Goal: Task Accomplishment & Management: Manage account settings

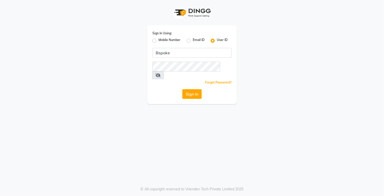
type input "Bspoke"
click at [193, 89] on button "Sign In" at bounding box center [191, 94] width 19 height 10
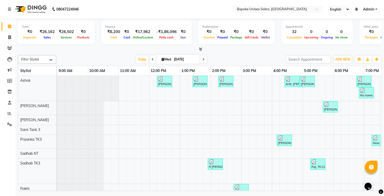
click at [205, 46] on div "Total ₹0 Expenses ₹26,162 Sales ₹26,502 Services ₹0 Products Finance ₹8,200 Cas…" at bounding box center [199, 34] width 363 height 33
click at [201, 49] on icon at bounding box center [200, 49] width 3 height 4
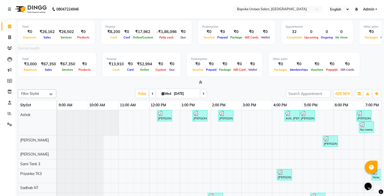
click at [9, 26] on icon at bounding box center [9, 26] width 3 height 4
click at [345, 95] on span "ADD NEW" at bounding box center [342, 94] width 15 height 4
click at [337, 122] on link "Add Attendance" at bounding box center [331, 123] width 40 height 7
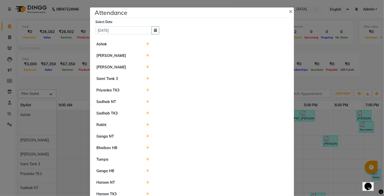
click at [147, 56] on icon at bounding box center [147, 56] width 3 height 4
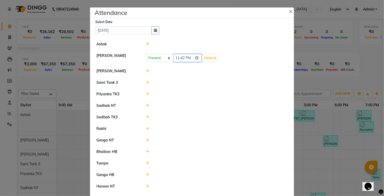
click at [186, 58] on input "23:42" at bounding box center [187, 58] width 29 height 8
type input "09:54"
click at [207, 60] on button "Check-In" at bounding box center [209, 57] width 15 height 7
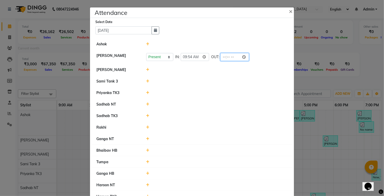
click at [220, 56] on input "time" at bounding box center [234, 57] width 29 height 8
type input "20:30"
click at [243, 77] on li "Sami Tank 3" at bounding box center [191, 81] width 201 height 12
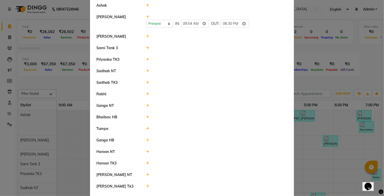
scroll to position [38, 0]
click at [147, 129] on icon at bounding box center [147, 129] width 3 height 4
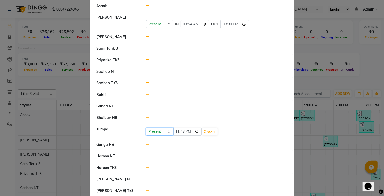
click at [161, 129] on select "Present Absent Late Half Day Weekly Off" at bounding box center [159, 131] width 27 height 8
select select "L"
click at [146, 127] on select "Present Absent Late Half Day Weekly Off" at bounding box center [159, 131] width 27 height 8
click at [206, 132] on button "Check-In" at bounding box center [209, 131] width 15 height 7
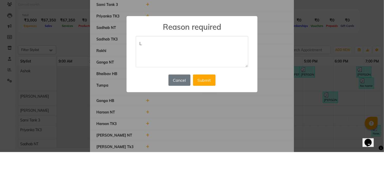
type textarea "L"
click at [212, 124] on button "Submit" at bounding box center [204, 123] width 22 height 11
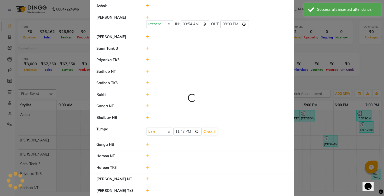
select select "L"
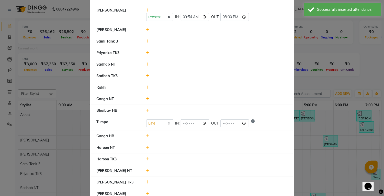
scroll to position [44, 0]
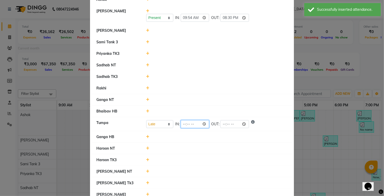
click at [190, 122] on input "time" at bounding box center [195, 124] width 29 height 8
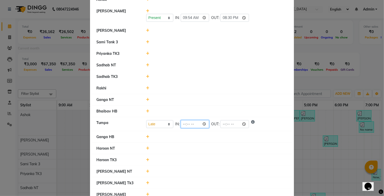
type input "10:46"
click at [219, 144] on li "Haroon NT" at bounding box center [191, 148] width 201 height 12
select select "L"
click at [35, 54] on ngb-modal-window "Attendance × Select Date [DATE] [PERSON_NAME] Present Absent Late Half Day Week…" at bounding box center [192, 98] width 384 height 196
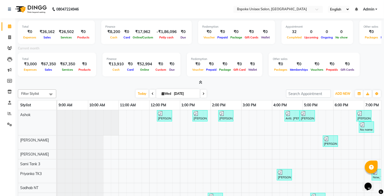
click at [345, 91] on button "ADD NEW Toggle Dropdown" at bounding box center [343, 93] width 18 height 7
click at [341, 123] on link "Add Attendance" at bounding box center [331, 123] width 40 height 7
select select "L"
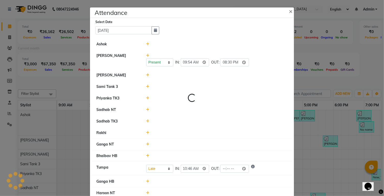
select select "L"
click at [221, 169] on input "time" at bounding box center [234, 168] width 29 height 8
type input "21:00"
click at [262, 150] on li "Bhaibav HB" at bounding box center [191, 156] width 201 height 12
select select "L"
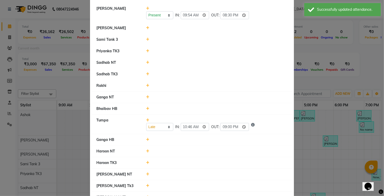
scroll to position [102, 0]
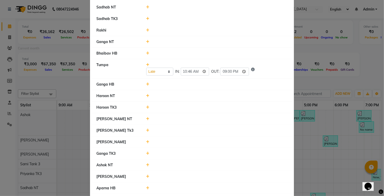
click at [152, 95] on div at bounding box center [216, 95] width 149 height 5
click at [146, 95] on icon at bounding box center [147, 96] width 3 height 4
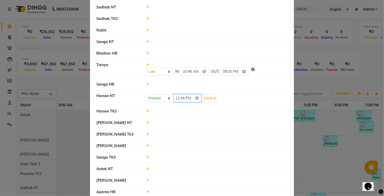
click at [185, 97] on input "23:44" at bounding box center [187, 98] width 29 height 8
type input "11:00"
click at [207, 96] on button "Check-In" at bounding box center [209, 98] width 15 height 7
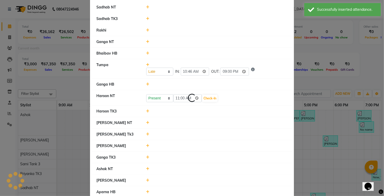
select select "L"
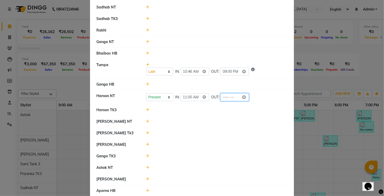
click at [223, 98] on input "time" at bounding box center [234, 97] width 29 height 8
type input "21:33"
click at [253, 109] on div at bounding box center [216, 109] width 149 height 5
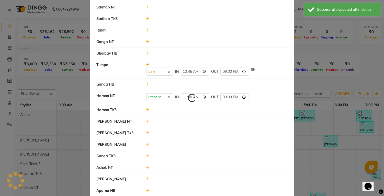
select select "L"
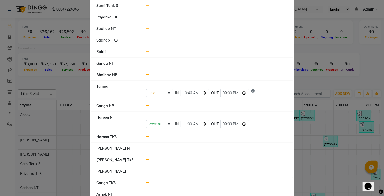
scroll to position [80, 0]
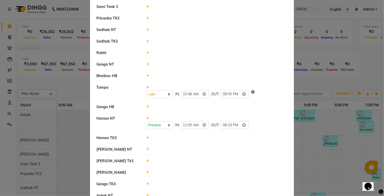
click at [148, 62] on icon at bounding box center [147, 64] width 3 height 4
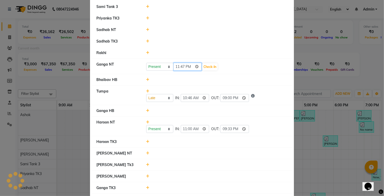
click at [185, 66] on input "23:47" at bounding box center [187, 67] width 29 height 8
type input "11:00"
click at [208, 64] on button "Check-In" at bounding box center [209, 66] width 15 height 7
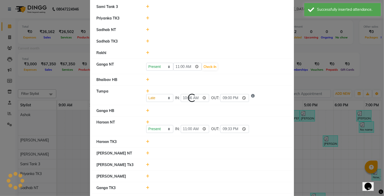
select select "L"
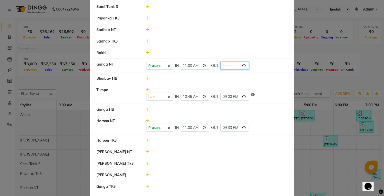
click at [221, 64] on input "time" at bounding box center [234, 66] width 29 height 8
type input "21:01"
click at [253, 74] on li "Bhaibav HB" at bounding box center [191, 79] width 201 height 12
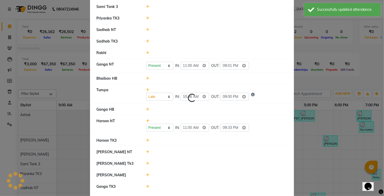
select select "L"
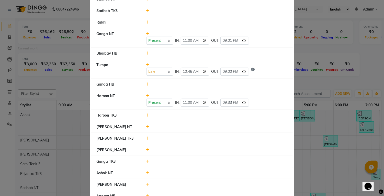
scroll to position [118, 0]
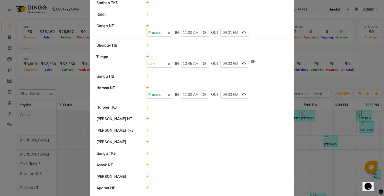
click at [147, 175] on icon at bounding box center [147, 176] width 3 height 4
click at [185, 175] on input "23:49" at bounding box center [187, 179] width 29 height 8
click at [187, 176] on input "23:49" at bounding box center [187, 179] width 29 height 8
type input "10:35"
click at [207, 177] on button "Check-In" at bounding box center [209, 178] width 15 height 7
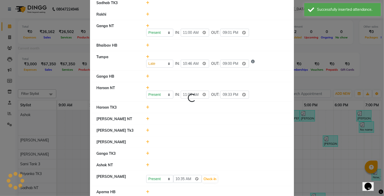
select select "L"
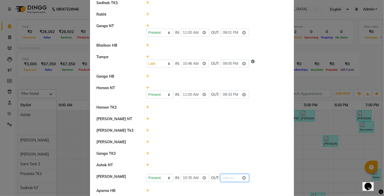
click at [221, 175] on input "time" at bounding box center [234, 178] width 29 height 8
type input "20:41"
click at [250, 146] on li "[PERSON_NAME]" at bounding box center [191, 142] width 201 height 12
select select "L"
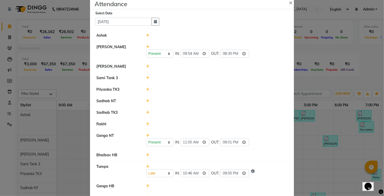
scroll to position [0, 0]
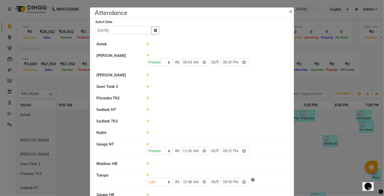
click at [147, 119] on icon at bounding box center [147, 121] width 3 height 4
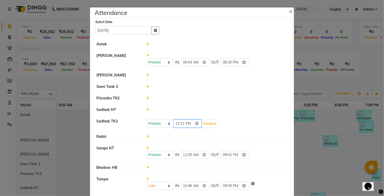
click at [187, 122] on input "23:51" at bounding box center [187, 123] width 29 height 8
type input "10:20"
click at [204, 124] on button "Check-In" at bounding box center [209, 123] width 15 height 7
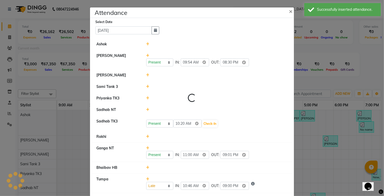
select select "L"
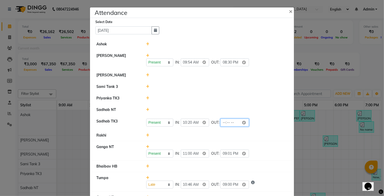
click at [222, 121] on input "time" at bounding box center [234, 122] width 29 height 8
type input "22:11"
click at [246, 139] on li "Rakhi" at bounding box center [191, 135] width 201 height 12
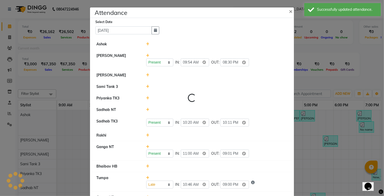
select select "L"
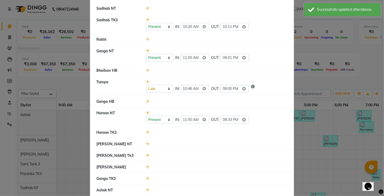
scroll to position [134, 0]
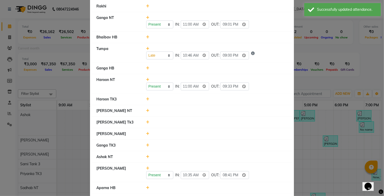
click at [149, 132] on icon at bounding box center [147, 134] width 3 height 4
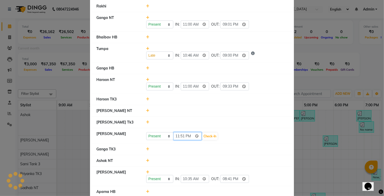
click at [183, 134] on input "23:51" at bounding box center [187, 136] width 29 height 8
type input "10:57"
click at [202, 133] on button "Check-In" at bounding box center [209, 135] width 15 height 7
select select "L"
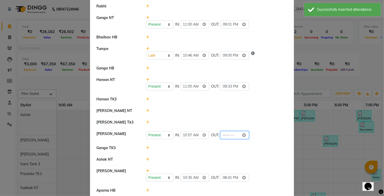
click at [220, 131] on input "time" at bounding box center [234, 135] width 29 height 8
type input "21:00"
click at [253, 142] on li "Ganga TK3" at bounding box center [191, 148] width 201 height 12
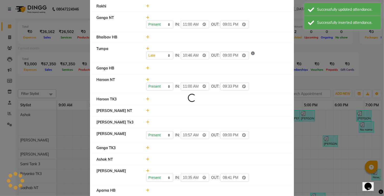
select select "L"
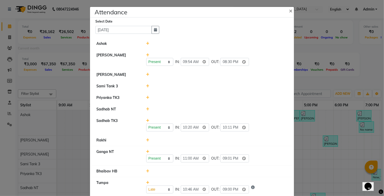
scroll to position [0, 0]
click at [148, 97] on icon at bounding box center [147, 98] width 3 height 4
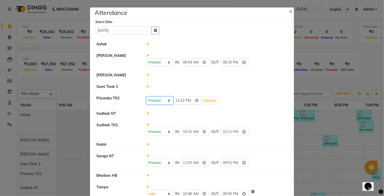
click at [162, 101] on select "Present Absent Late Half Day Weekly Off" at bounding box center [159, 100] width 27 height 8
select select "L"
click at [146, 96] on select "Present Absent Late Half Day Weekly Off" at bounding box center [159, 100] width 27 height 8
click at [202, 101] on button "Check-In" at bounding box center [209, 100] width 15 height 7
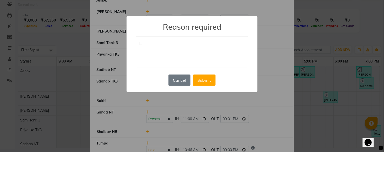
type textarea "L"
click at [208, 124] on button "Submit" at bounding box center [204, 123] width 22 height 11
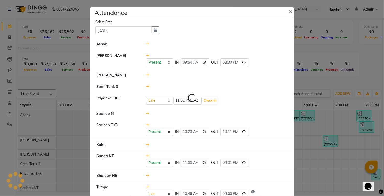
select select "L"
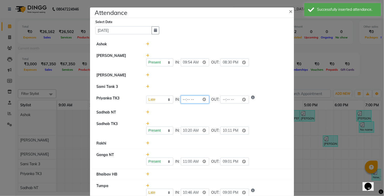
click at [190, 98] on input "time" at bounding box center [195, 99] width 29 height 8
type input "11:20"
click at [215, 113] on div at bounding box center [216, 111] width 149 height 5
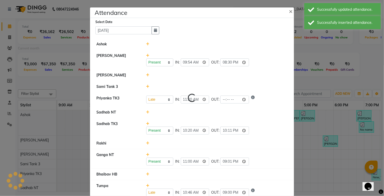
select select "L"
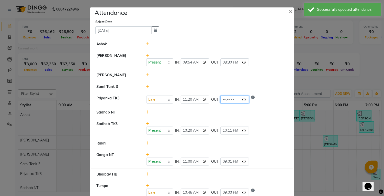
click at [222, 99] on input "time" at bounding box center [234, 99] width 29 height 8
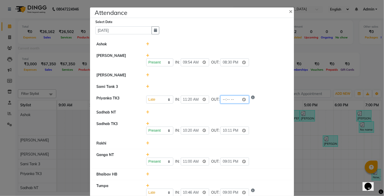
type input "21:28"
click at [255, 116] on li "Sadhab NT" at bounding box center [191, 112] width 201 height 12
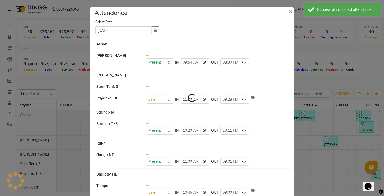
select select "L"
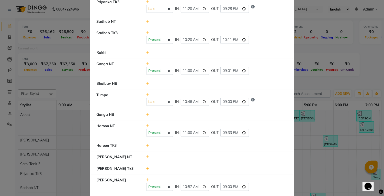
scroll to position [96, 0]
click at [149, 82] on icon at bounding box center [147, 84] width 3 height 4
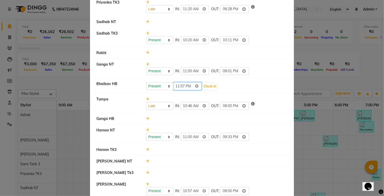
click at [184, 84] on input "23:57" at bounding box center [187, 86] width 29 height 8
click at [187, 84] on input "23:57" at bounding box center [187, 86] width 29 height 8
type input "11:00"
click at [207, 87] on button "Check-In" at bounding box center [209, 86] width 15 height 7
select select "L"
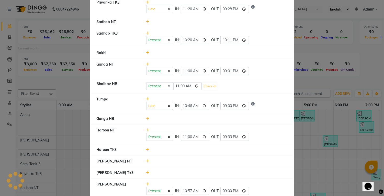
select select "L"
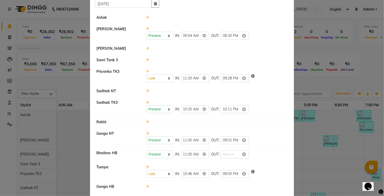
scroll to position [28, 0]
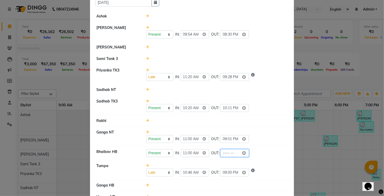
click at [223, 149] on input "time" at bounding box center [234, 153] width 29 height 8
type input "21:00"
click at [264, 156] on li "Bhaibav HB Present Absent Late Half Day Weekly Off IN: 11:00 OUT: 21:00" at bounding box center [191, 153] width 201 height 14
select select "L"
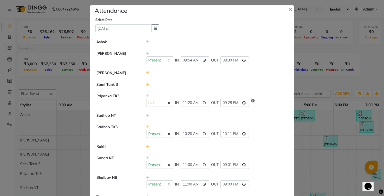
scroll to position [0, 0]
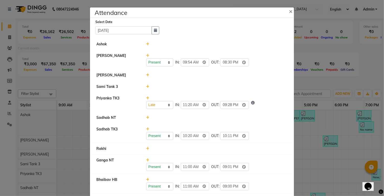
click at [149, 147] on icon at bounding box center [147, 148] width 3 height 4
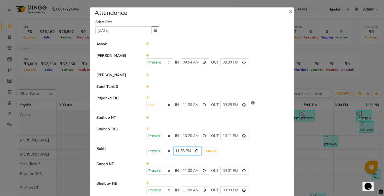
click at [184, 150] on input "23:58" at bounding box center [187, 151] width 29 height 8
type input "11:18"
click at [207, 149] on button "Check-In" at bounding box center [209, 150] width 15 height 7
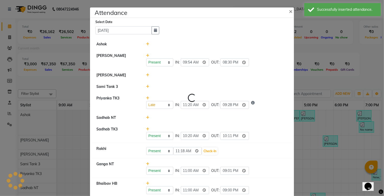
select select "L"
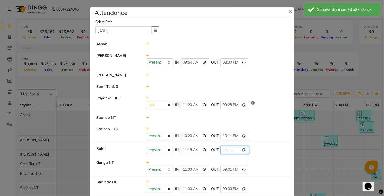
click at [220, 150] on input "time" at bounding box center [234, 150] width 29 height 8
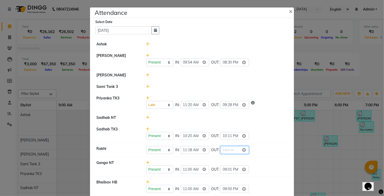
type input "21:15"
click at [260, 144] on li "Rakhi Present Absent Late Half Day Weekly Off IN: 11:18 OUT: 21:15" at bounding box center [191, 150] width 201 height 14
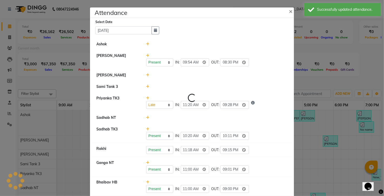
select select "L"
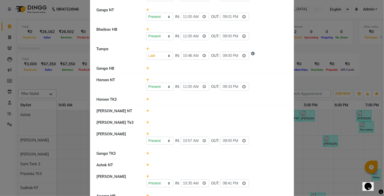
scroll to position [166, 0]
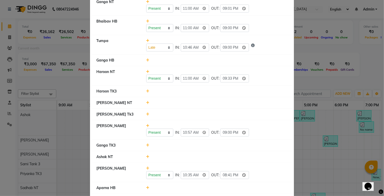
click at [148, 186] on icon at bounding box center [147, 188] width 3 height 4
click at [160, 188] on select "Present Absent Late Half Day Weekly Off" at bounding box center [159, 190] width 27 height 8
select select "L"
click at [146, 186] on select "Present Absent Late Half Day Weekly Off" at bounding box center [159, 190] width 27 height 8
click at [203, 189] on button "Check-In" at bounding box center [209, 189] width 15 height 7
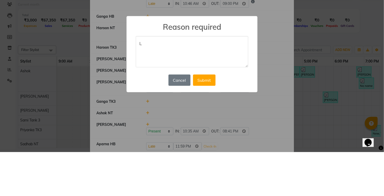
type textarea "L"
click at [207, 121] on button "Submit" at bounding box center [204, 123] width 22 height 11
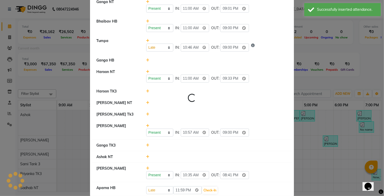
select select "L"
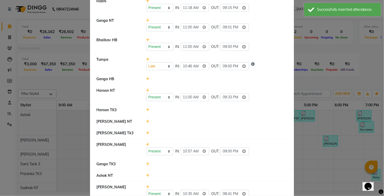
scroll to position [168, 0]
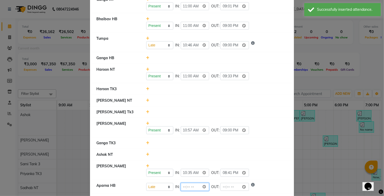
click at [190, 186] on input "time" at bounding box center [195, 187] width 29 height 8
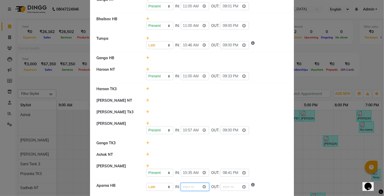
type input "15:59"
click at [256, 175] on div "Present Absent Late Half Day Weekly Off IN: 10:35 OUT: 20:41" at bounding box center [217, 172] width 142 height 8
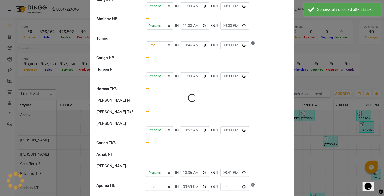
select select "L"
click at [220, 187] on input "time" at bounding box center [234, 187] width 29 height 8
type input "21:25"
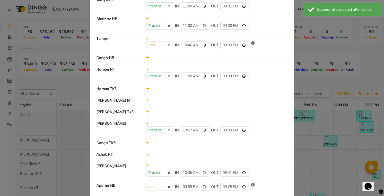
click at [269, 173] on div "Present Absent Late Half Day Weekly Off IN: 10:35 OUT: 20:41" at bounding box center [217, 172] width 142 height 8
select select "L"
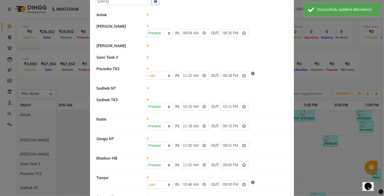
scroll to position [0, 0]
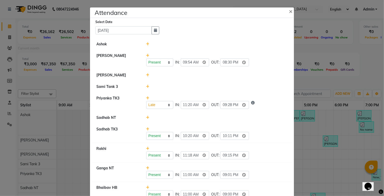
click at [149, 44] on icon at bounding box center [147, 44] width 3 height 4
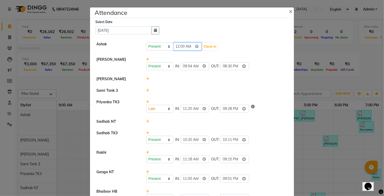
click at [185, 49] on input "00:00" at bounding box center [187, 46] width 29 height 8
type input "12:09"
click at [166, 49] on select "Present Absent Late Half Day Weekly Off" at bounding box center [159, 46] width 27 height 8
select select "L"
click at [146, 42] on select "Present Absent Late Half Day Weekly Off" at bounding box center [159, 46] width 27 height 8
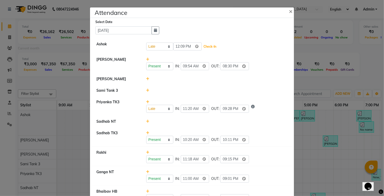
click at [208, 45] on button "Check-In" at bounding box center [209, 46] width 15 height 7
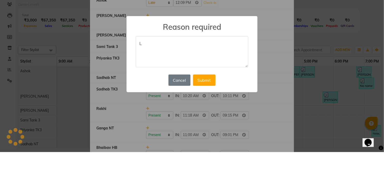
type textarea "L"
click at [208, 125] on button "Submit" at bounding box center [204, 123] width 22 height 11
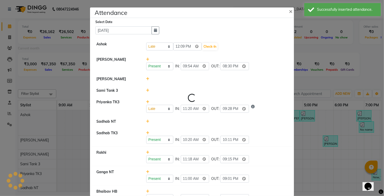
select select "L"
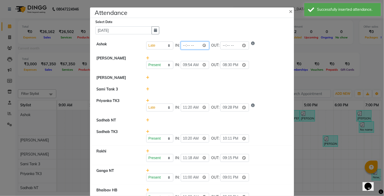
click at [190, 46] on input "time" at bounding box center [195, 45] width 29 height 8
type input "12:10"
click at [258, 58] on div "Present Absent Late Half Day Weekly Off IN: 09:54 OUT: 20:30" at bounding box center [216, 61] width 149 height 13
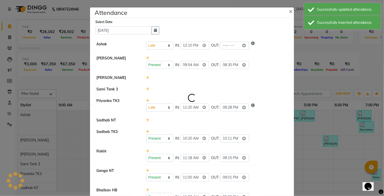
select select "L"
click at [222, 48] on input "time" at bounding box center [234, 45] width 29 height 8
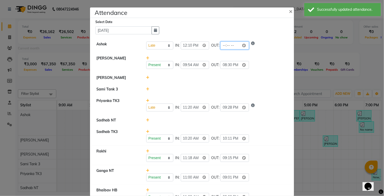
type input "21:00"
click at [265, 59] on div "Present Absent Late Half Day Weekly Off IN: 09:54 OUT: 20:30" at bounding box center [216, 61] width 149 height 13
select select "L"
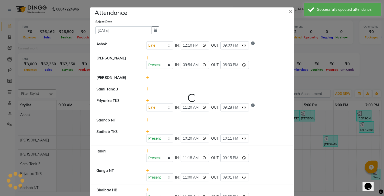
select select "L"
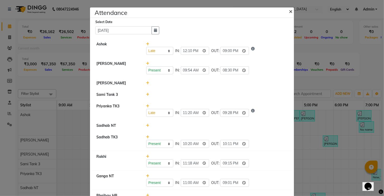
click at [294, 12] on button "×" at bounding box center [291, 11] width 13 height 14
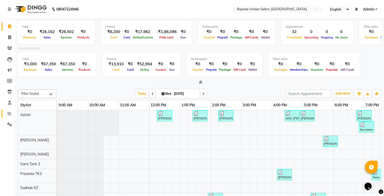
click at [10, 116] on span at bounding box center [9, 113] width 9 height 6
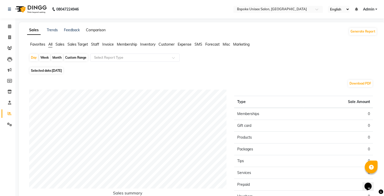
click at [102, 29] on link "Comparison" at bounding box center [96, 30] width 20 height 5
select select "single_date"
select select "single_date_dash"
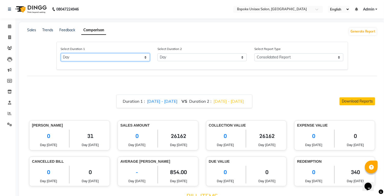
click at [102, 53] on select "Select Day Month Week Custom" at bounding box center [105, 57] width 89 height 8
select select "custom"
click at [61, 53] on select "Select Day Month Week Custom" at bounding box center [105, 57] width 89 height 8
select select "9"
select select "2025"
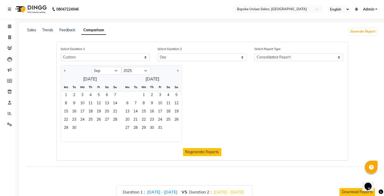
click at [65, 70] on span "Previous month" at bounding box center [65, 70] width 2 height 2
select select "8"
click at [99, 93] on span "1" at bounding box center [99, 95] width 8 height 8
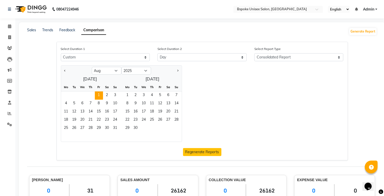
click at [117, 94] on span "3" at bounding box center [115, 95] width 8 height 8
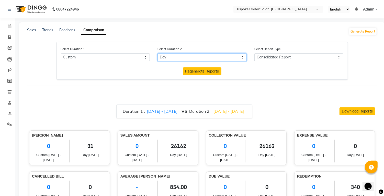
click at [187, 55] on select "Select Day Month Week Custom" at bounding box center [201, 57] width 89 height 8
select select "custom_dash"
click at [157, 53] on select "Select Day Month Week Custom" at bounding box center [201, 57] width 89 height 8
select select "9"
select select "2025"
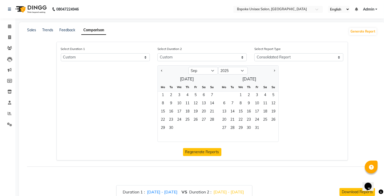
click at [163, 94] on span "1" at bounding box center [163, 95] width 8 height 8
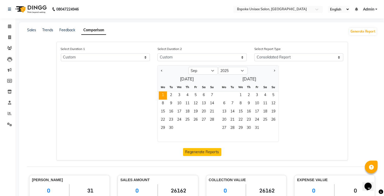
click at [180, 93] on span "3" at bounding box center [179, 95] width 8 height 8
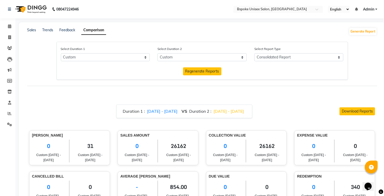
click at [210, 72] on span "Regenerate Reports" at bounding box center [202, 71] width 34 height 5
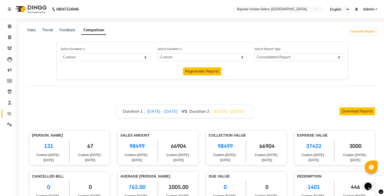
click at [13, 109] on link "Reports" at bounding box center [8, 113] width 12 height 8
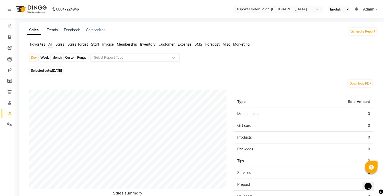
click at [8, 110] on span at bounding box center [9, 113] width 9 height 6
click at [62, 71] on span "[DATE]" at bounding box center [57, 71] width 10 height 4
select select "9"
select select "2025"
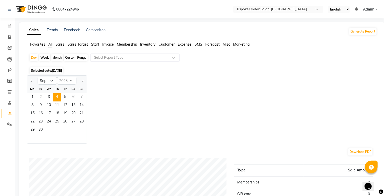
click at [49, 96] on span "3" at bounding box center [49, 97] width 8 height 8
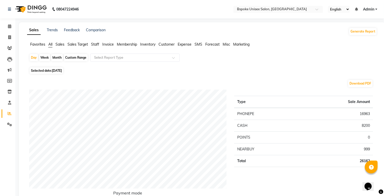
click at [60, 59] on div "Month" at bounding box center [57, 57] width 12 height 7
select select "9"
select select "2025"
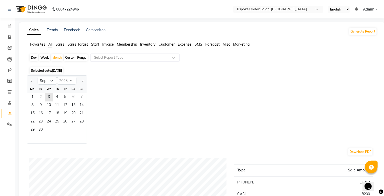
click at [37, 95] on span "2" at bounding box center [41, 97] width 8 height 8
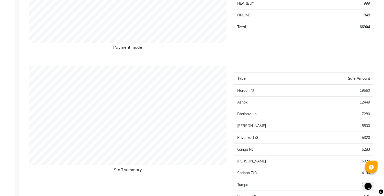
scroll to position [164, 0]
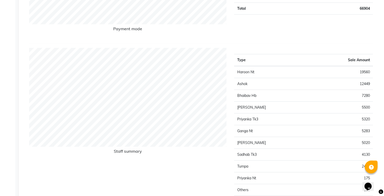
click at [167, 174] on div "Staff summary" at bounding box center [127, 130] width 205 height 164
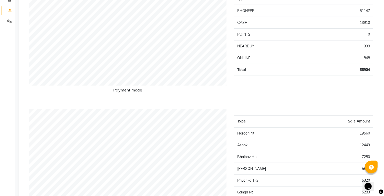
scroll to position [0, 0]
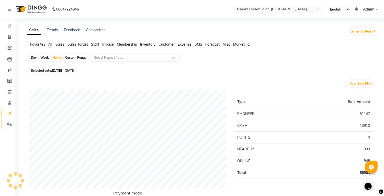
click at [10, 122] on span at bounding box center [9, 124] width 9 height 6
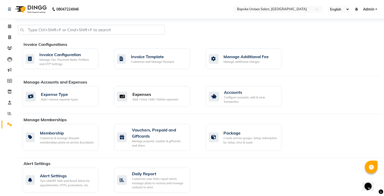
click at [161, 100] on div "Add / View / Edit / Delete expenses" at bounding box center [155, 99] width 46 height 4
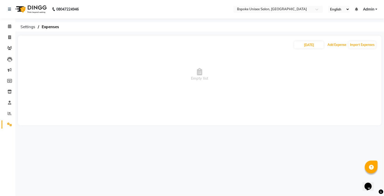
click at [338, 47] on button "Add Expense" at bounding box center [336, 44] width 21 height 7
select select "1"
select select "1896"
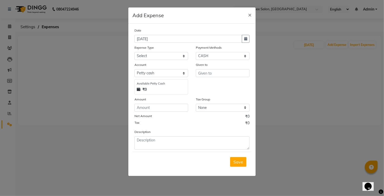
click at [247, 39] on icon "button" at bounding box center [245, 39] width 3 height 4
select select "9"
select select "2025"
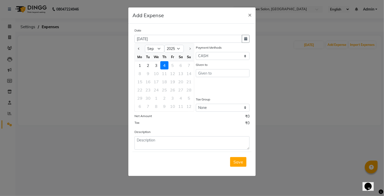
click at [137, 51] on div at bounding box center [140, 48] width 10 height 8
click at [139, 48] on span "Previous month" at bounding box center [139, 49] width 2 height 2
select select "8"
click at [149, 95] on div "26" at bounding box center [148, 98] width 8 height 8
type input "26-08-2025"
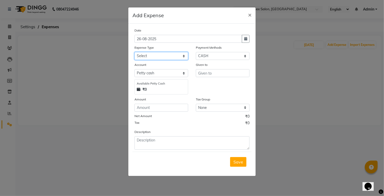
click at [169, 55] on select "Select AC EMI HB AC EMI NT ADVANCE SALARY HB Advance Salary NT Advance Salary T…" at bounding box center [161, 56] width 54 height 8
select select "1828"
click at [134, 52] on select "Select AC EMI HB AC EMI NT ADVANCE SALARY HB Advance Salary NT Advance Salary T…" at bounding box center [161, 56] width 54 height 8
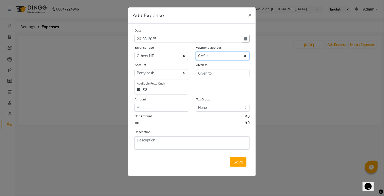
click at [222, 56] on select "Select GPay ONLINE UPI PhonePe CASH CARD PayTM NearBuy Prepaid Voucher Points P…" at bounding box center [223, 56] width 54 height 8
select select "3"
click at [196, 52] on select "Select GPay ONLINE UPI PhonePe CASH CARD PayTM NearBuy Prepaid Voucher Points P…" at bounding box center [223, 56] width 54 height 8
select select "968"
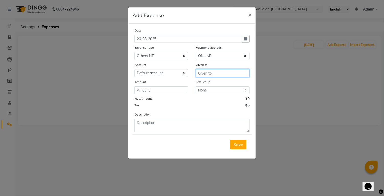
click at [221, 72] on input "text" at bounding box center [223, 73] width 54 height 8
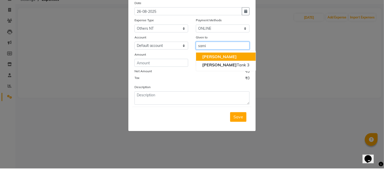
type input "sami"
click at [167, 90] on input "number" at bounding box center [161, 90] width 54 height 8
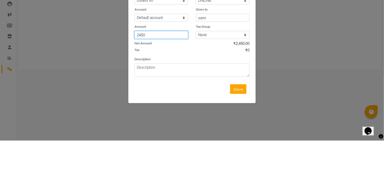
type input "2450"
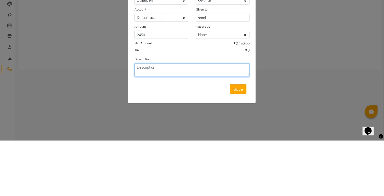
click at [169, 124] on textarea at bounding box center [191, 125] width 115 height 13
click at [176, 124] on textarea "For stationaries from [GEOGRAPHIC_DATA]" at bounding box center [191, 125] width 115 height 13
click at [177, 123] on textarea "For stationaries from [GEOGRAPHIC_DATA]" at bounding box center [191, 125] width 115 height 13
click at [203, 122] on textarea "For stationaries from [GEOGRAPHIC_DATA]" at bounding box center [191, 125] width 115 height 13
type textarea "For stationaries from [GEOGRAPHIC_DATA], wex , scissors etc."
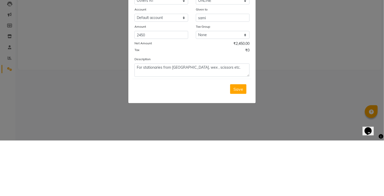
click at [241, 143] on span "Save" at bounding box center [238, 144] width 10 height 5
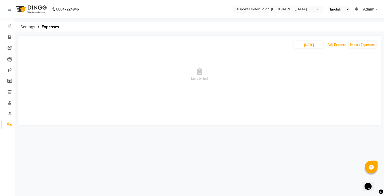
click at [341, 44] on button "Add Expense" at bounding box center [336, 44] width 21 height 7
select select "1"
select select "1896"
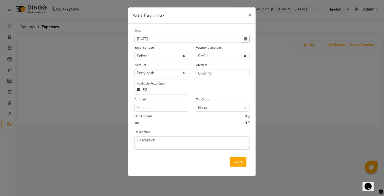
click at [248, 37] on button "button" at bounding box center [246, 39] width 8 height 8
select select "9"
select select "2025"
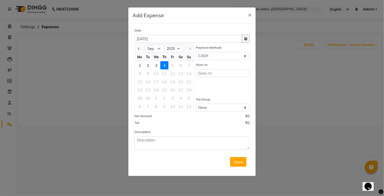
click at [139, 48] on span "Previous month" at bounding box center [139, 49] width 2 height 2
select select "8"
click at [181, 97] on div "30" at bounding box center [181, 98] width 8 height 8
type input "30-08-2025"
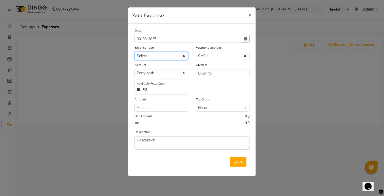
click at [172, 54] on select "Select AC EMI HB AC EMI NT ADVANCE SALARY HB Advance Salary NT Advance Salary T…" at bounding box center [161, 56] width 54 height 8
select select "15654"
click at [134, 52] on select "Select AC EMI HB AC EMI NT ADVANCE SALARY HB Advance Salary NT Advance Salary T…" at bounding box center [161, 56] width 54 height 8
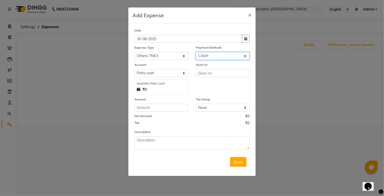
click at [218, 55] on select "Select GPay ONLINE UPI PhonePe CASH CARD PayTM NearBuy Prepaid Voucher Points P…" at bounding box center [223, 56] width 54 height 8
select select "3"
click at [196, 52] on select "Select GPay ONLINE UPI PhonePe CASH CARD PayTM NearBuy Prepaid Voucher Points P…" at bounding box center [223, 56] width 54 height 8
select select "968"
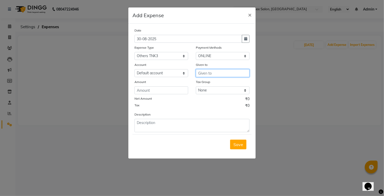
click at [217, 74] on input "text" at bounding box center [223, 73] width 54 height 8
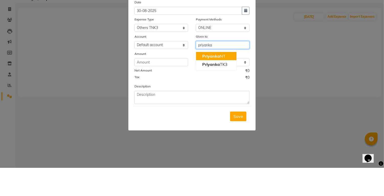
type input "priyanka"
click at [163, 90] on input "number" at bounding box center [161, 90] width 54 height 8
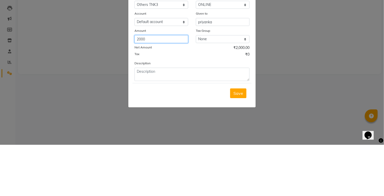
type input "2000"
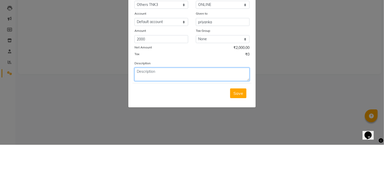
click at [166, 123] on textarea at bounding box center [191, 125] width 115 height 13
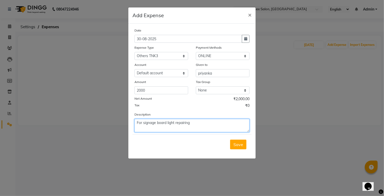
type textarea "For signage board light repairing"
click at [238, 142] on span "Save" at bounding box center [238, 144] width 10 height 5
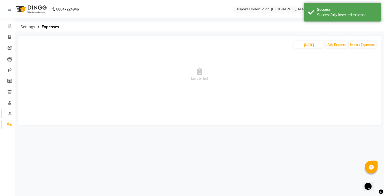
click at [8, 116] on link "Reports" at bounding box center [8, 113] width 12 height 8
